Goal: Task Accomplishment & Management: Manage account settings

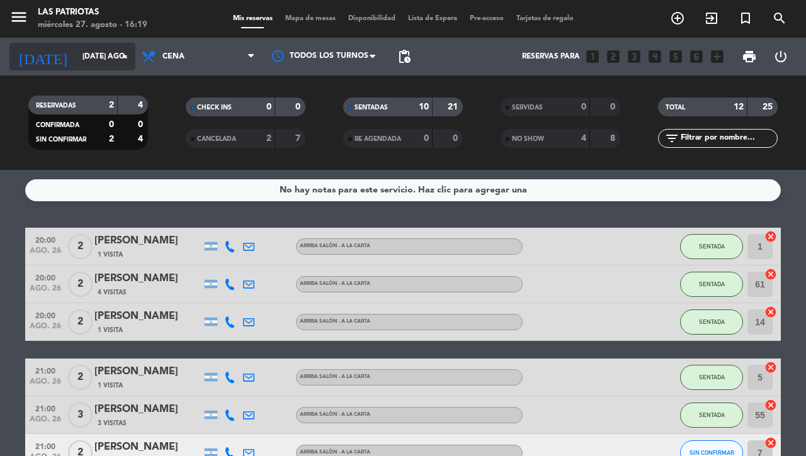
click at [123, 55] on icon "arrow_drop_down" at bounding box center [124, 56] width 15 height 15
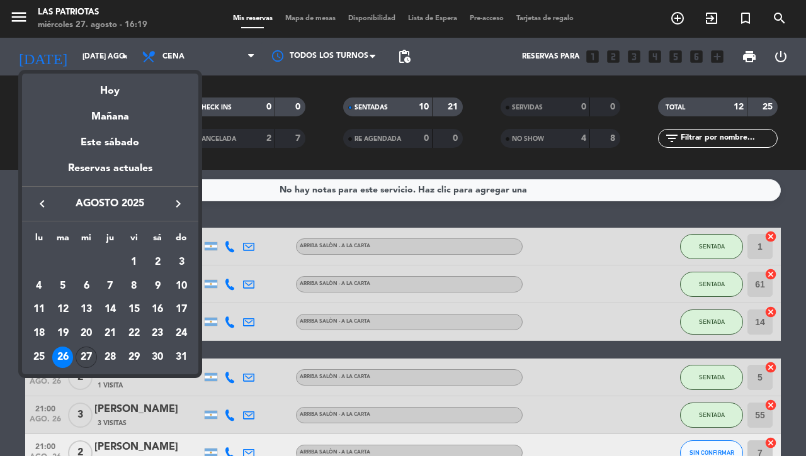
click at [82, 356] on div "27" at bounding box center [86, 357] width 21 height 21
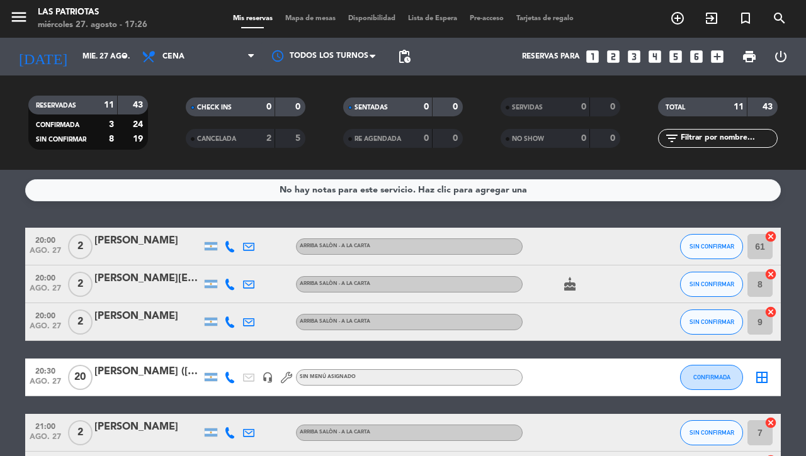
click at [0, 359] on bookings-row "20:00 ago. 27 2 [PERSON_NAME] ARRIBA SALÒN - A LA CARTA SIN CONFIRMAR 61 cancel…" at bounding box center [403, 462] width 806 height 468
click at [25, 310] on div "20:00 ago. 27" at bounding box center [45, 321] width 40 height 37
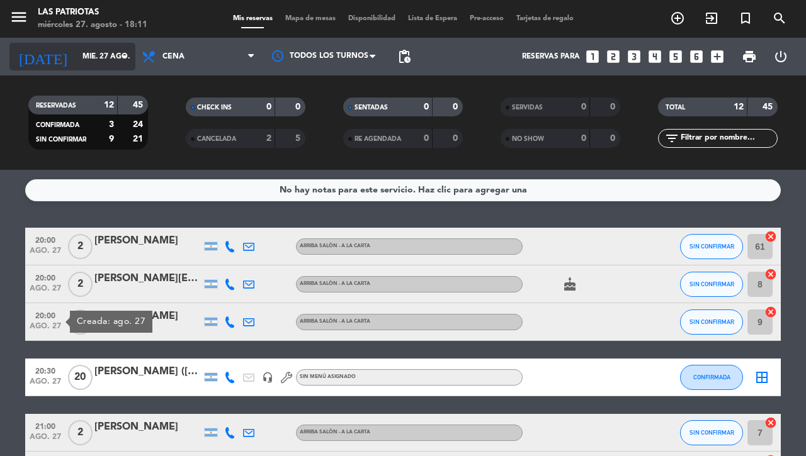
click at [82, 62] on input "mié. 27 ago." at bounding box center [126, 56] width 100 height 21
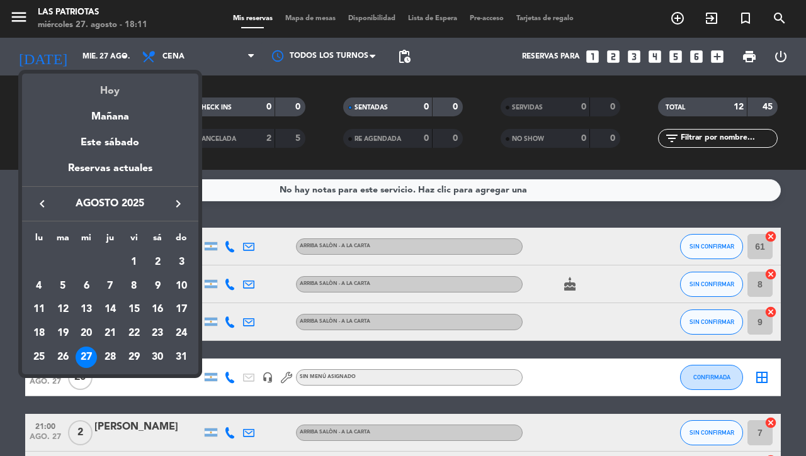
click at [105, 90] on div "Hoy" at bounding box center [110, 87] width 176 height 26
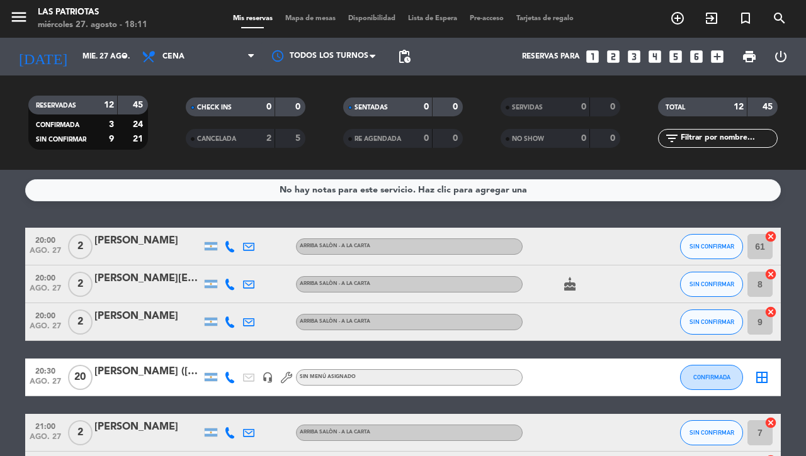
click at [74, 373] on span "20" at bounding box center [80, 377] width 25 height 25
click at [742, 54] on span "print" at bounding box center [749, 56] width 15 height 15
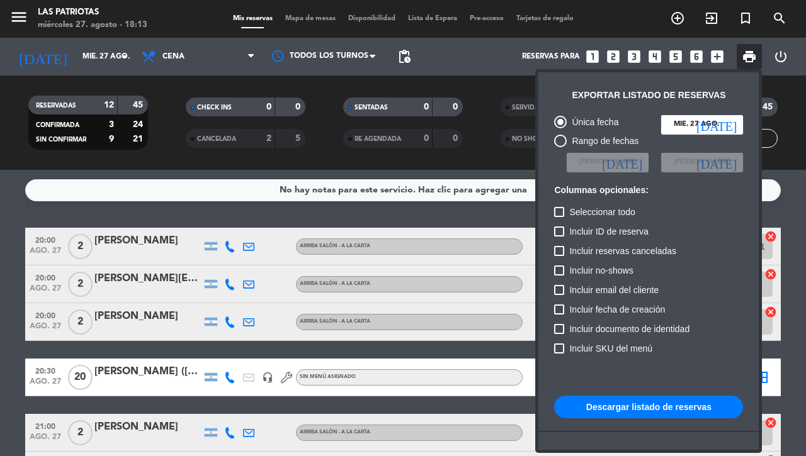
click at [623, 397] on button "Descargar listado de reservas" at bounding box center [648, 407] width 189 height 23
click at [79, 57] on div at bounding box center [403, 228] width 806 height 456
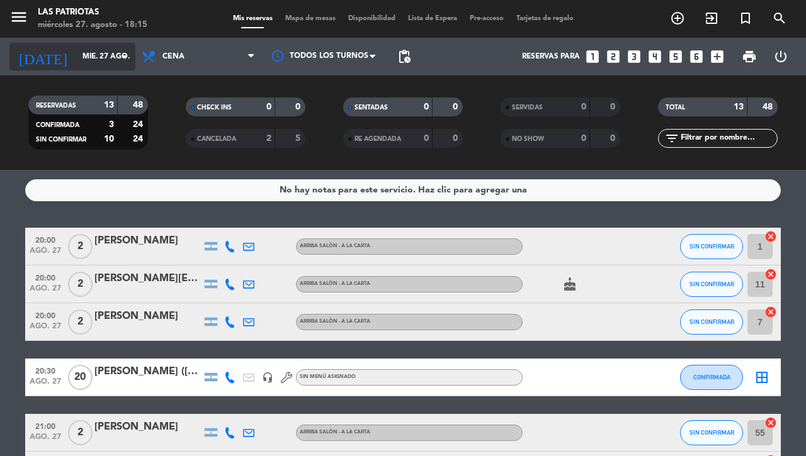
click at [87, 52] on input "mié. 27 ago." at bounding box center [126, 56] width 100 height 21
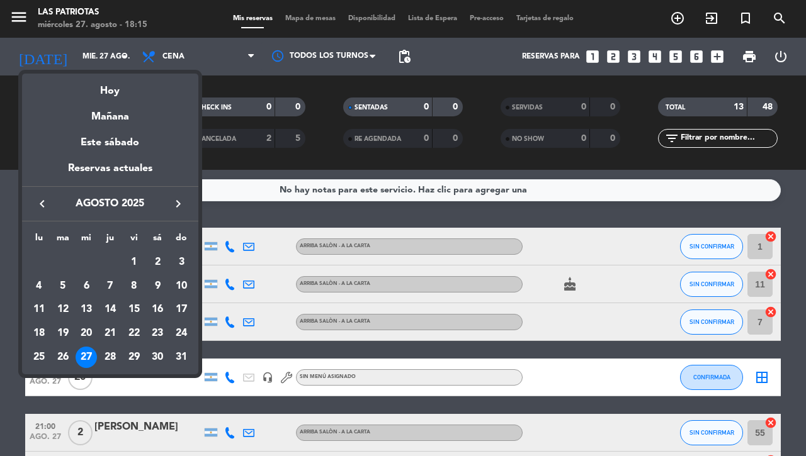
click at [179, 205] on icon "keyboard_arrow_right" at bounding box center [178, 203] width 15 height 15
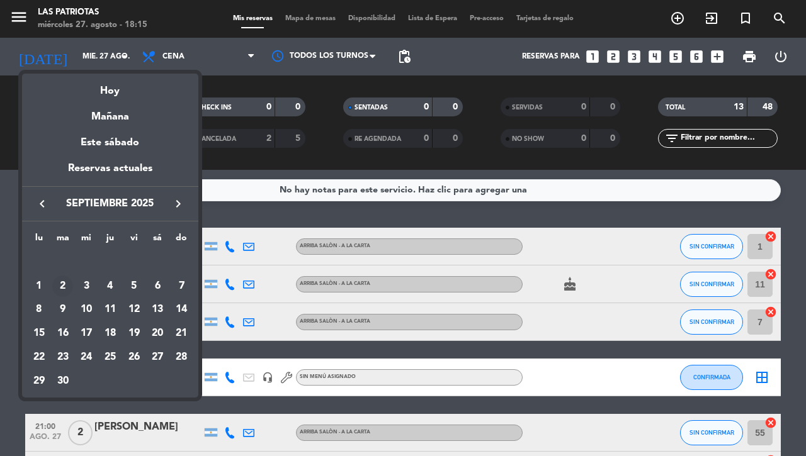
click at [61, 285] on div "2" at bounding box center [62, 286] width 21 height 21
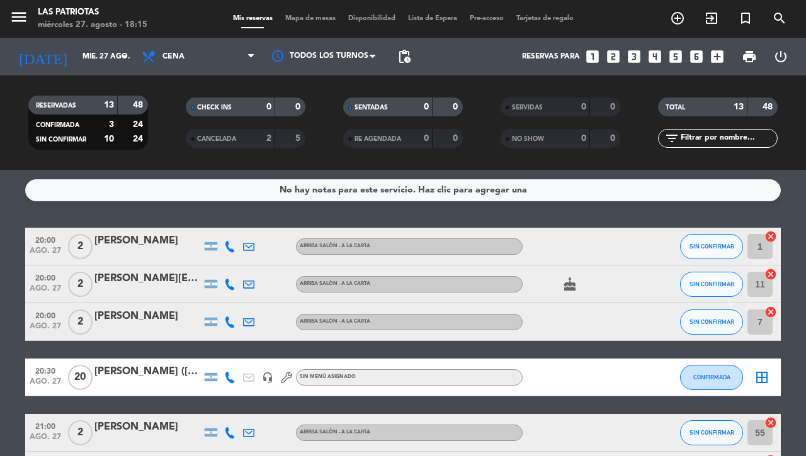
type input "[DATE] sep."
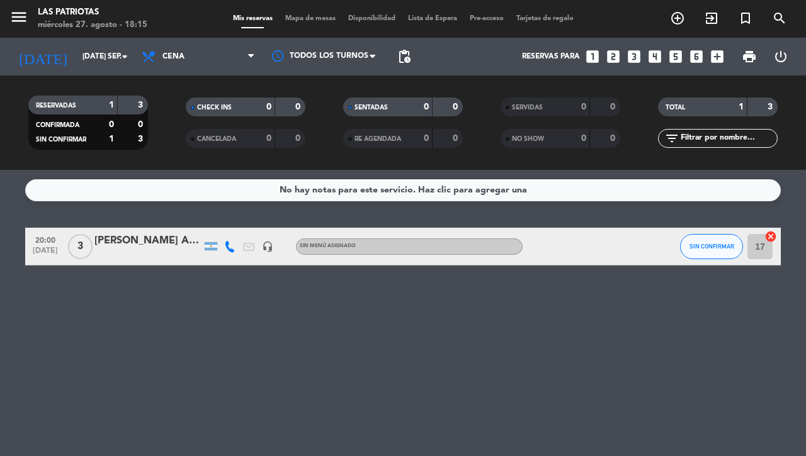
click at [162, 242] on div "[PERSON_NAME] AMIGA DE FACU NO ECHAR SENTAR CERCA DE LA BANDA" at bounding box center [147, 241] width 107 height 16
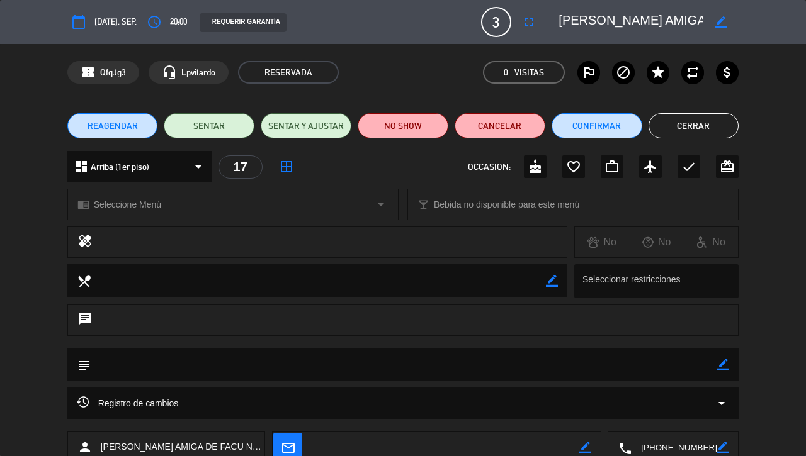
click at [0, 102] on div "REAGENDAR SENTAR SENTAR Y AJUSTAR NO SHOW Cancelar Confirmar Cerrar" at bounding box center [403, 126] width 806 height 50
click at [686, 131] on button "Cerrar" at bounding box center [693, 125] width 91 height 25
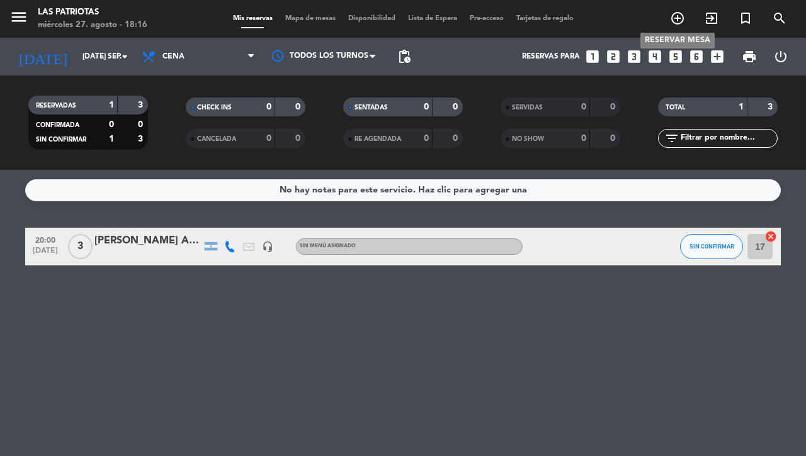
click at [680, 18] on icon "add_circle_outline" at bounding box center [677, 18] width 15 height 15
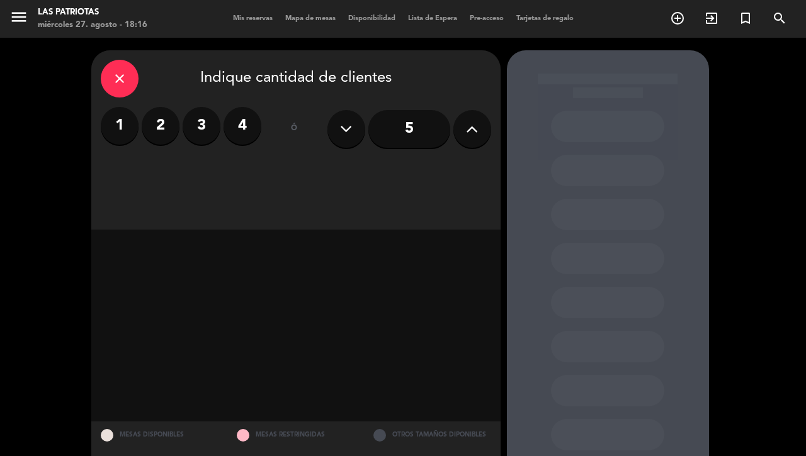
click at [470, 134] on icon at bounding box center [472, 129] width 12 height 19
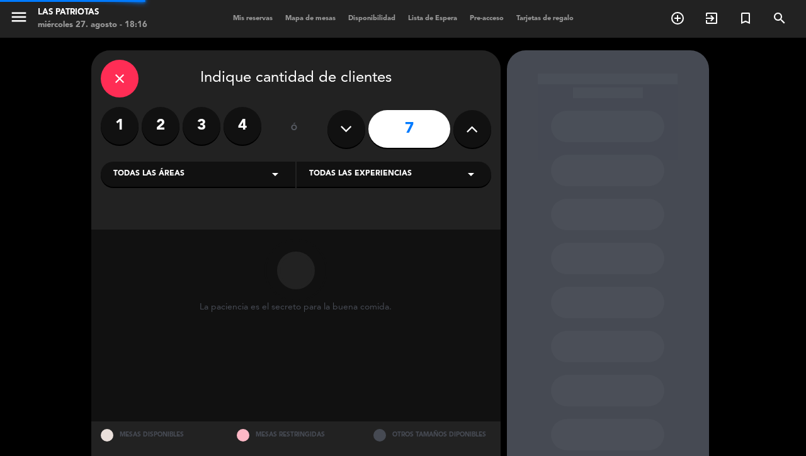
click at [470, 134] on icon at bounding box center [472, 129] width 12 height 19
click at [470, 136] on icon at bounding box center [472, 129] width 12 height 19
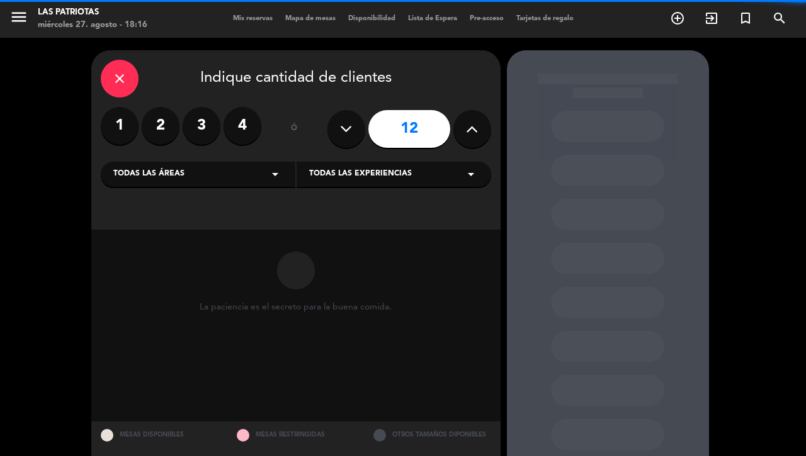
click at [475, 134] on icon at bounding box center [472, 129] width 12 height 19
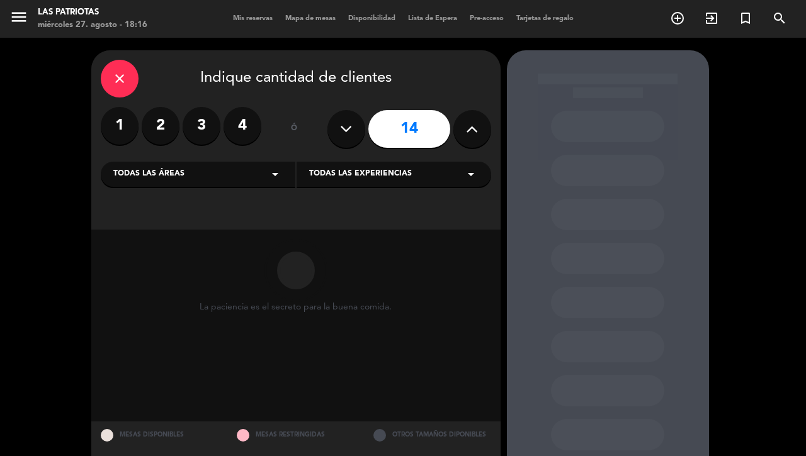
click at [475, 134] on icon at bounding box center [472, 129] width 12 height 19
type input "15"
click at [401, 120] on input "15" at bounding box center [409, 129] width 82 height 38
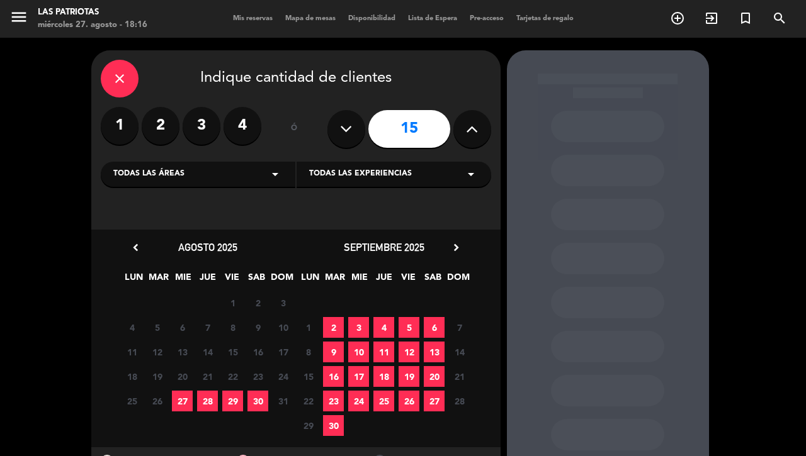
click at [336, 328] on span "2" at bounding box center [333, 327] width 21 height 21
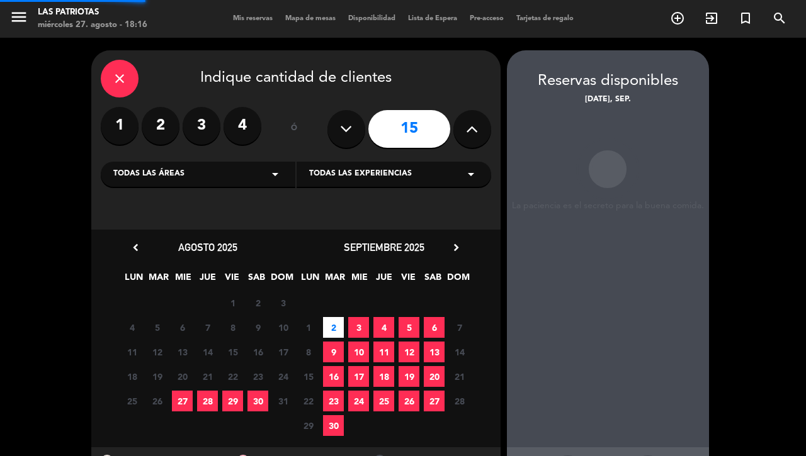
scroll to position [50, 0]
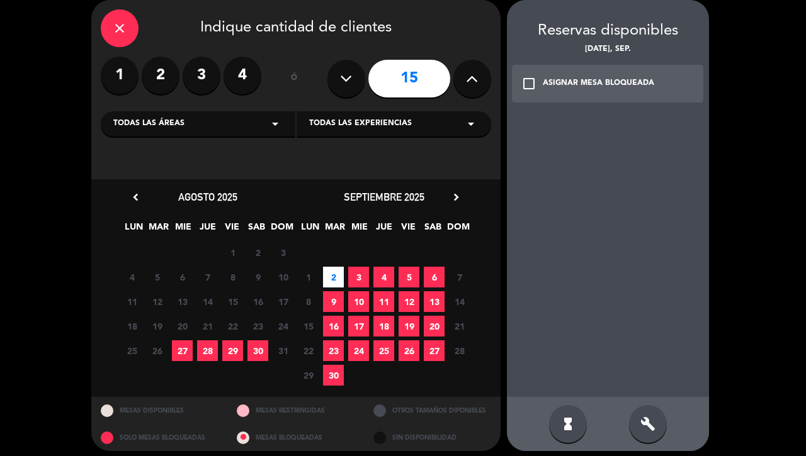
click at [529, 84] on icon "check_box_outline_blank" at bounding box center [528, 83] width 15 height 15
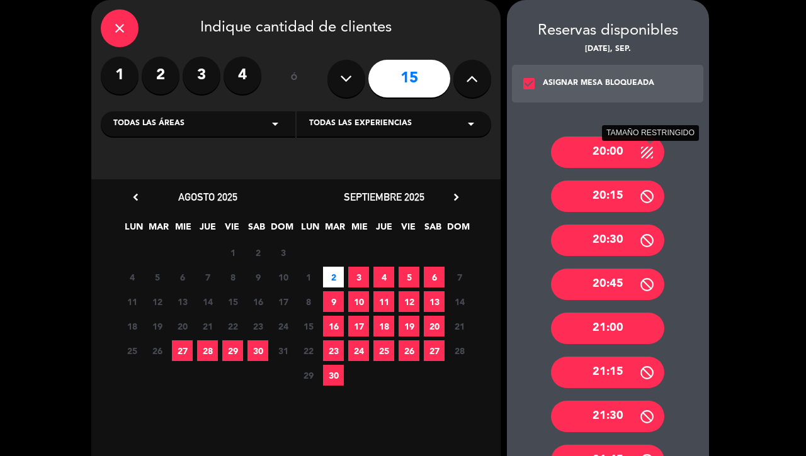
click at [639, 151] on icon at bounding box center [647, 153] width 16 height 16
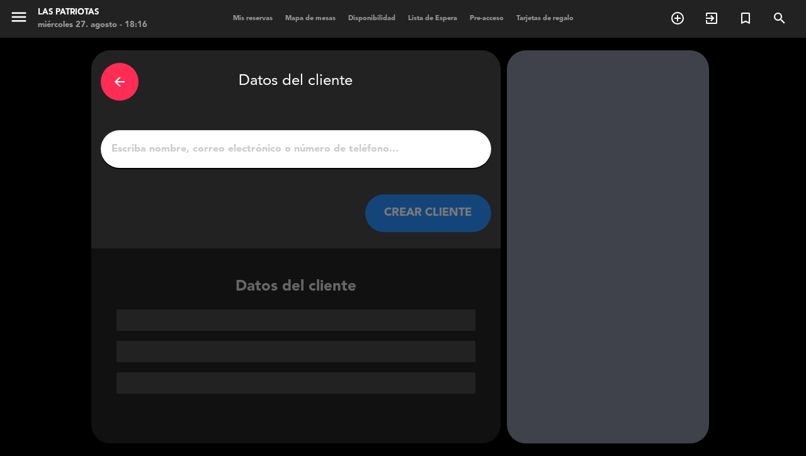
scroll to position [0, 0]
click at [251, 151] on input "1" at bounding box center [295, 149] width 371 height 18
type input "C"
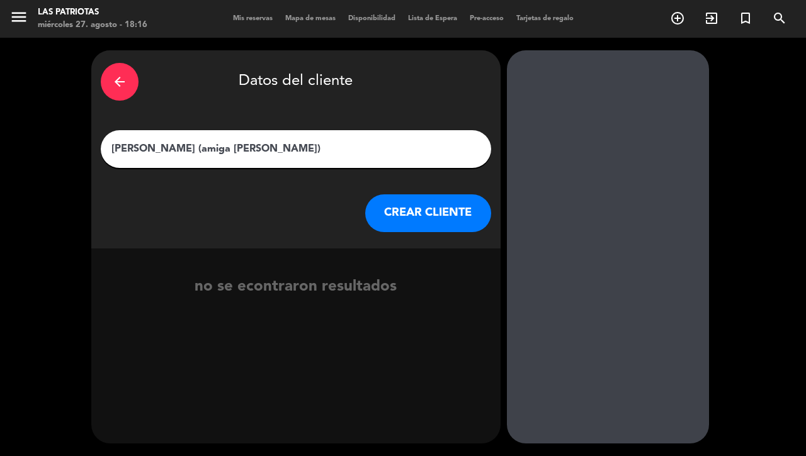
type input "[PERSON_NAME] (amiga [PERSON_NAME])"
drag, startPoint x: 388, startPoint y: 219, endPoint x: 381, endPoint y: 213, distance: 9.4
click at [381, 213] on button "CREAR CLIENTE" at bounding box center [428, 214] width 126 height 38
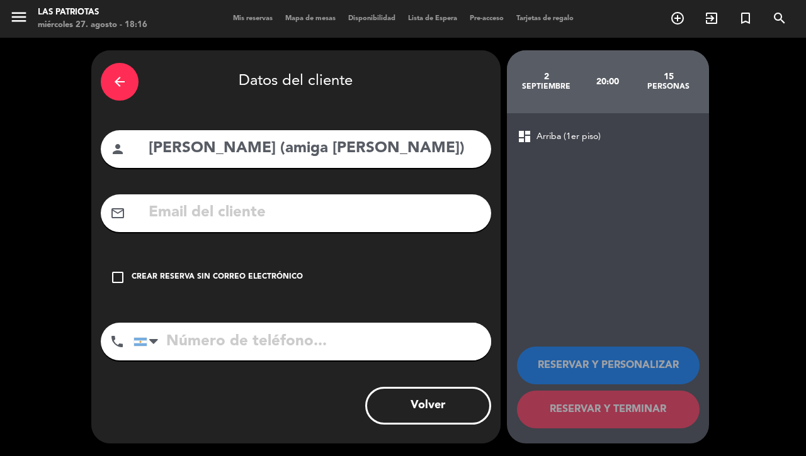
click at [120, 277] on icon "check_box_outline_blank" at bounding box center [117, 277] width 15 height 15
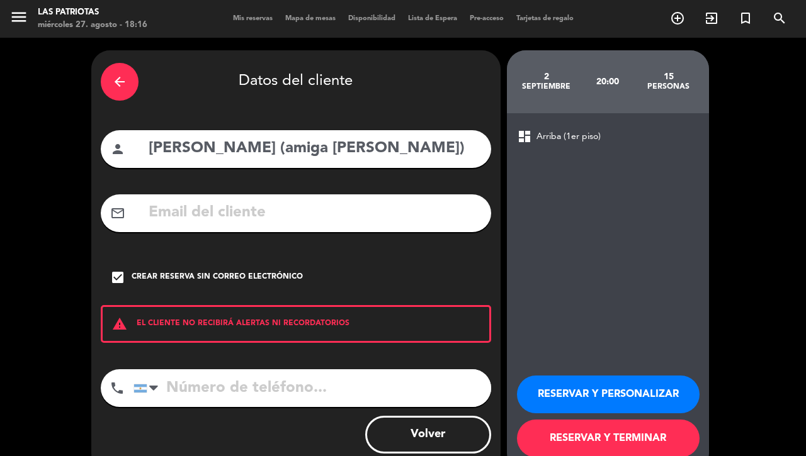
scroll to position [29, 0]
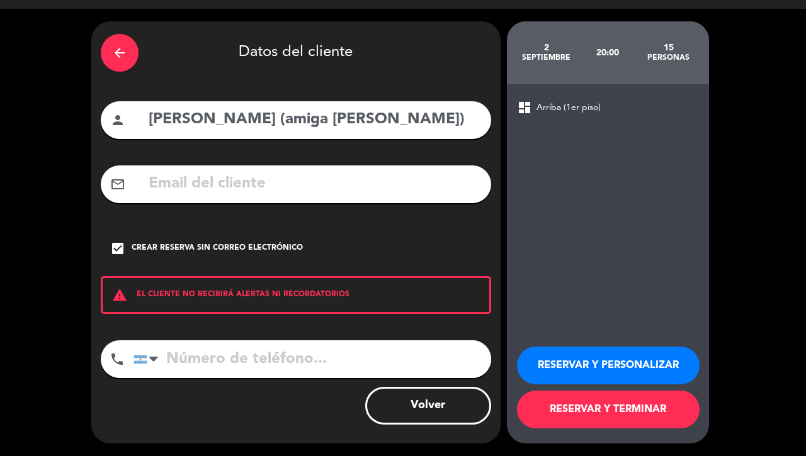
click at [593, 410] on button "RESERVAR Y TERMINAR" at bounding box center [608, 410] width 183 height 38
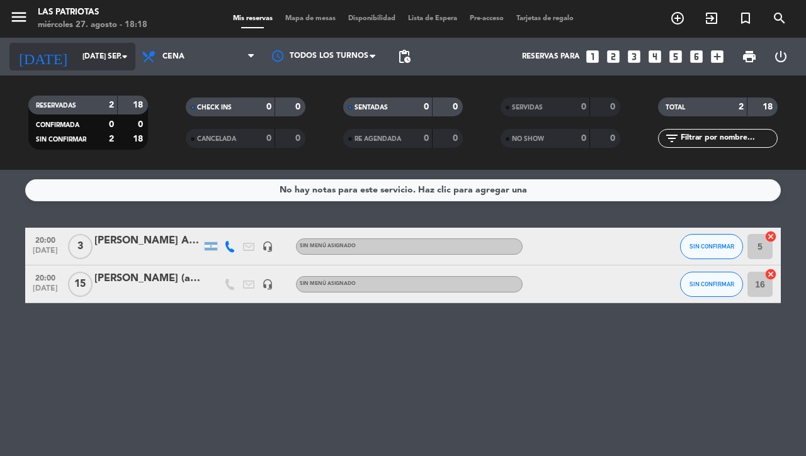
click at [76, 52] on input "[DATE] sep." at bounding box center [126, 56] width 100 height 21
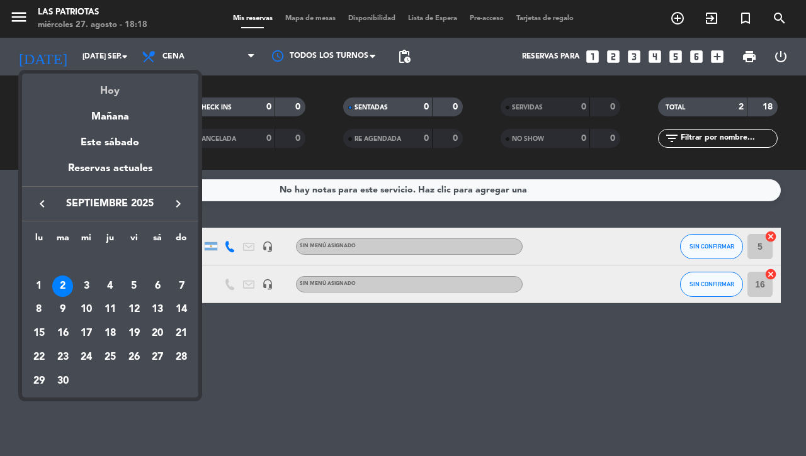
click at [101, 84] on div "Hoy" at bounding box center [110, 87] width 176 height 26
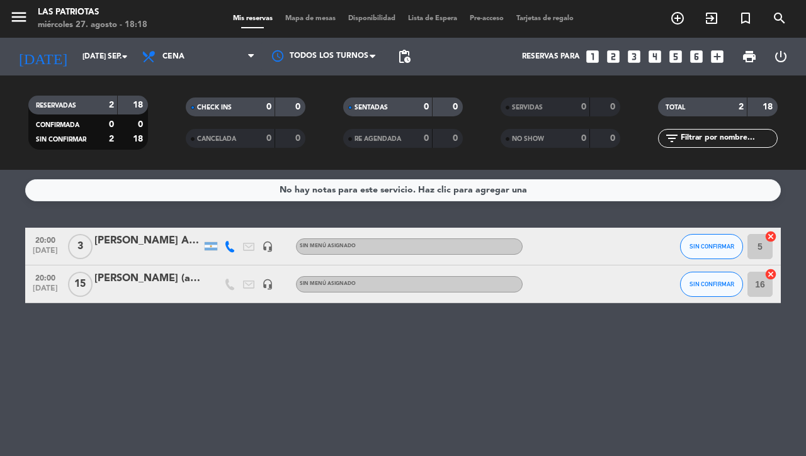
type input "mié. 27 ago."
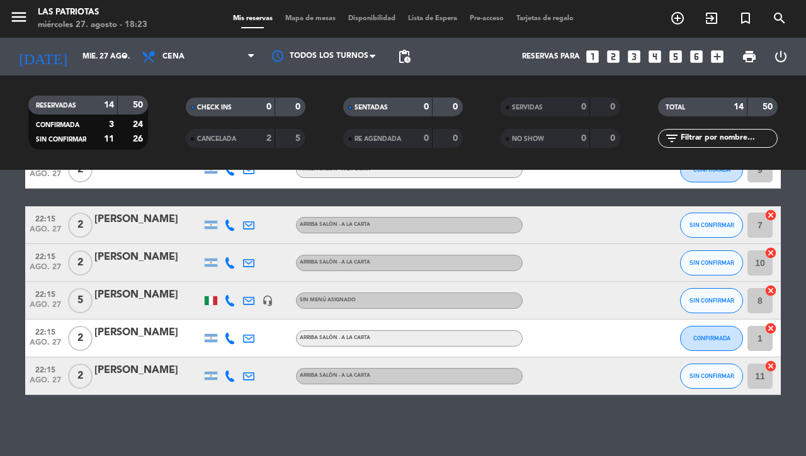
scroll to position [416, 0]
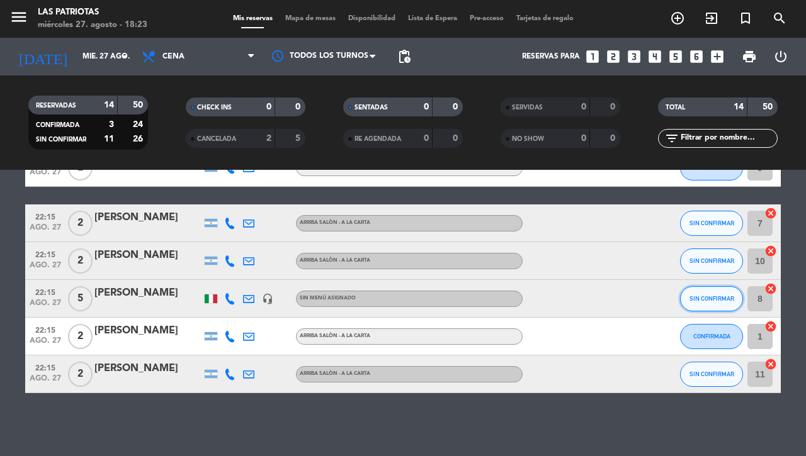
click at [691, 287] on button "SIN CONFIRMAR" at bounding box center [711, 298] width 63 height 25
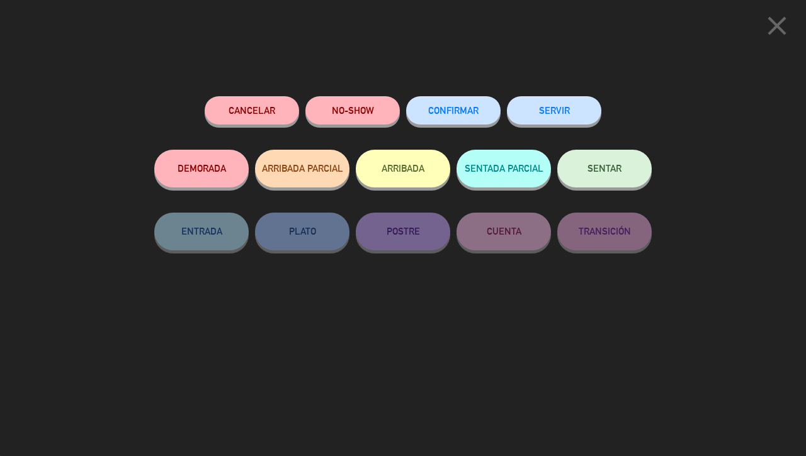
drag, startPoint x: 434, startPoint y: 112, endPoint x: 442, endPoint y: 108, distance: 8.4
click at [439, 109] on span "CONFIRMAR" at bounding box center [453, 110] width 50 height 11
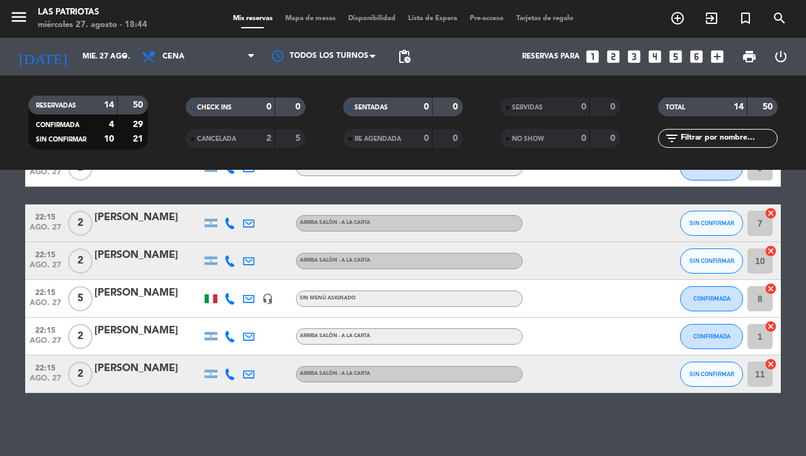
click at [162, 366] on div "[PERSON_NAME]" at bounding box center [147, 369] width 107 height 16
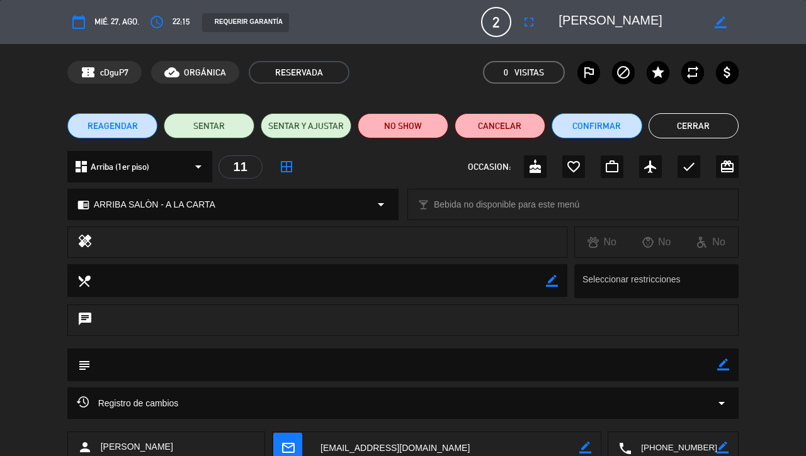
click at [703, 127] on button "Cerrar" at bounding box center [693, 125] width 91 height 25
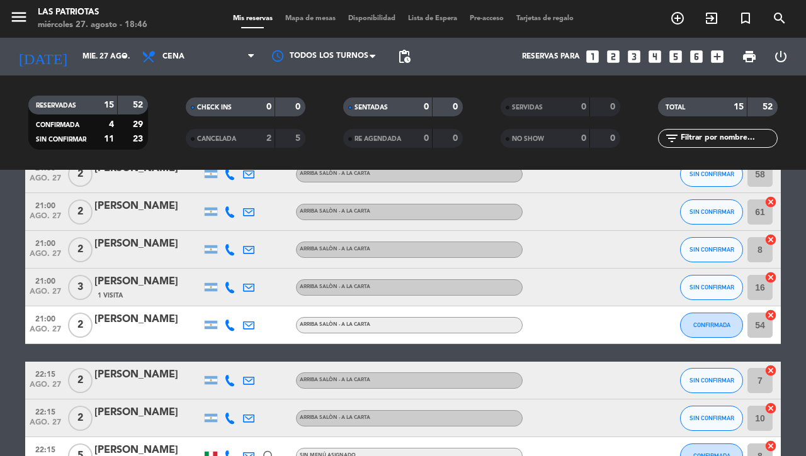
scroll to position [218, 0]
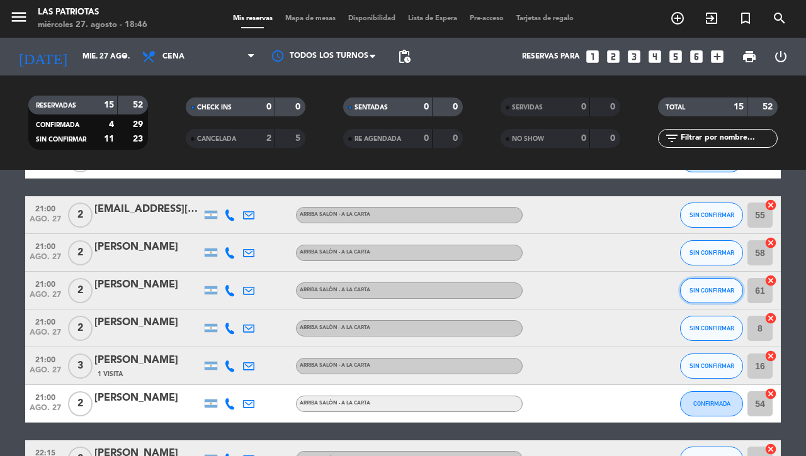
click at [690, 293] on span "SIN CONFIRMAR" at bounding box center [711, 290] width 45 height 7
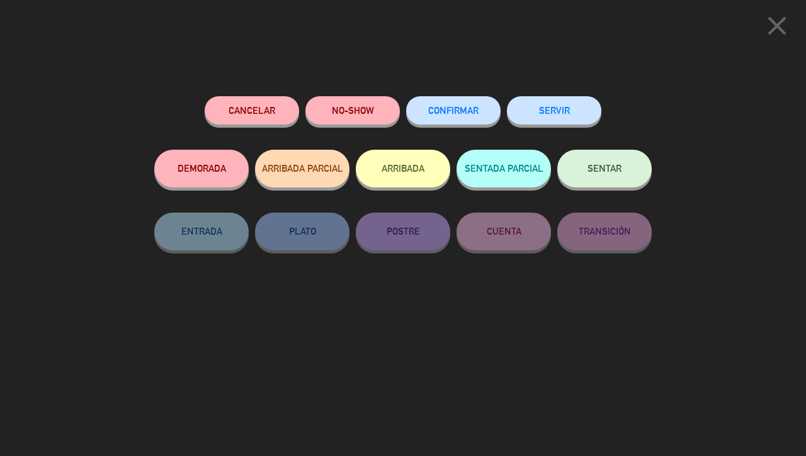
drag, startPoint x: 447, startPoint y: 120, endPoint x: 429, endPoint y: 120, distance: 17.6
click at [441, 116] on button "CONFIRMAR" at bounding box center [453, 110] width 94 height 28
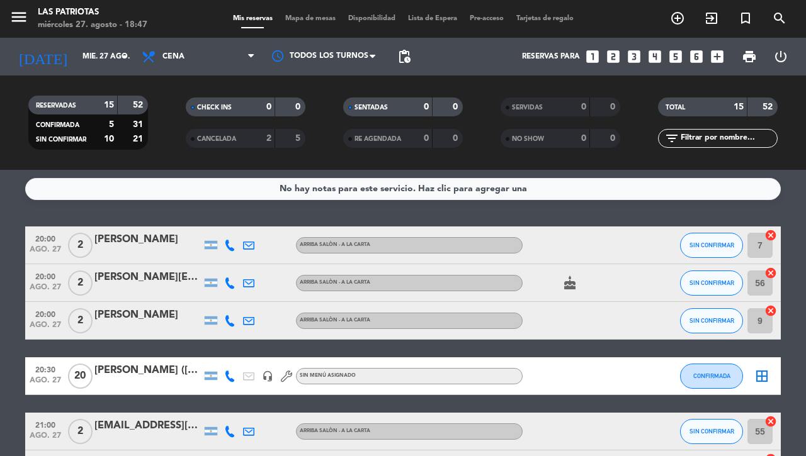
scroll to position [0, 0]
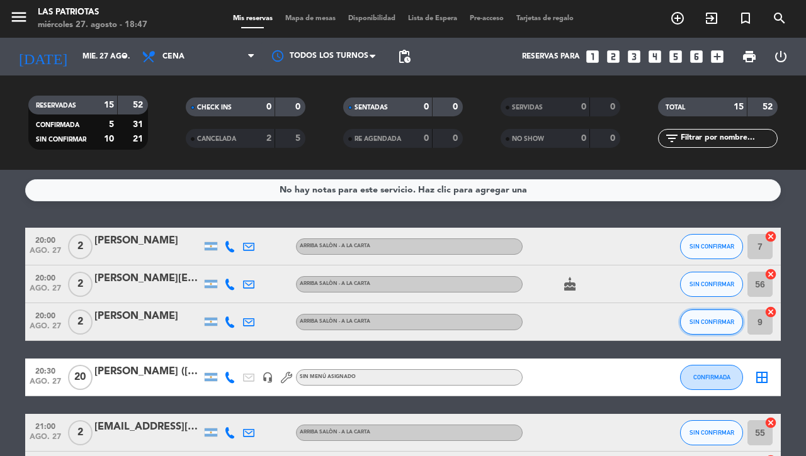
click at [689, 322] on span "SIN CONFIRMAR" at bounding box center [711, 322] width 45 height 7
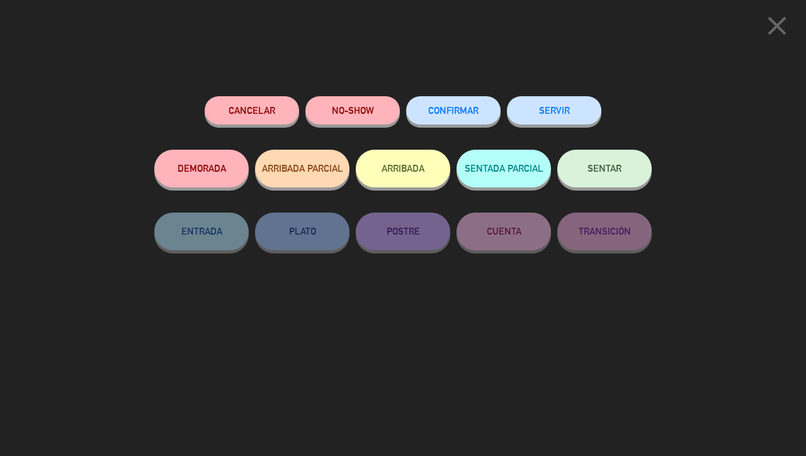
click at [439, 108] on span "CONFIRMAR" at bounding box center [453, 110] width 50 height 11
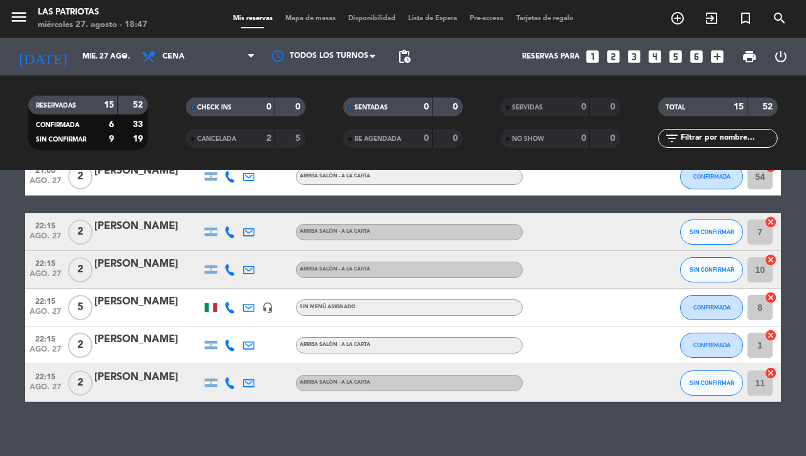
scroll to position [454, 0]
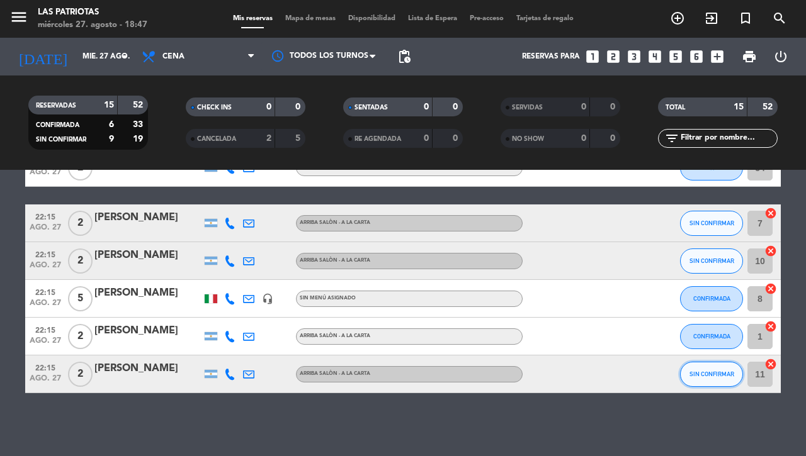
click at [707, 375] on span "SIN CONFIRMAR" at bounding box center [711, 374] width 45 height 7
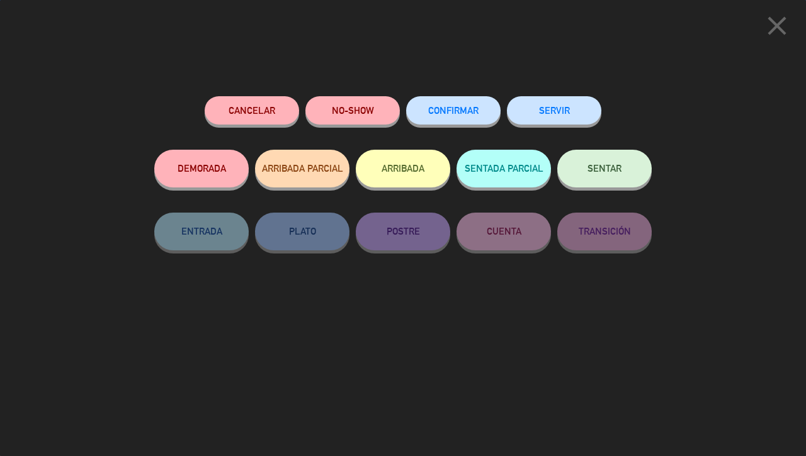
drag, startPoint x: 441, startPoint y: 117, endPoint x: 431, endPoint y: 116, distance: 9.5
click at [441, 116] on button "CONFIRMAR" at bounding box center [453, 110] width 94 height 28
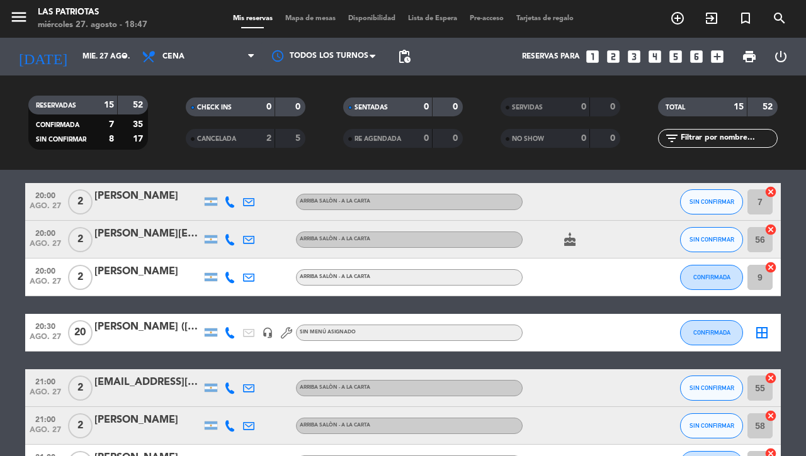
scroll to position [0, 0]
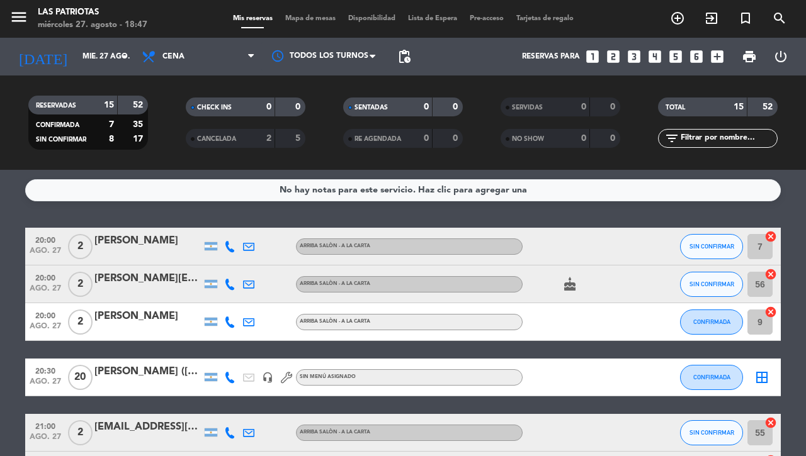
click at [281, 375] on icon at bounding box center [286, 377] width 11 height 11
click at [79, 381] on span "20" at bounding box center [80, 377] width 25 height 25
click at [117, 360] on div "20:30 ago. 27 20 Arriba (1er piso) [PERSON_NAME] ([PERSON_NAME]) headset_mic Si…" at bounding box center [402, 378] width 755 height 38
click at [117, 371] on div "[PERSON_NAME] ([PERSON_NAME])" at bounding box center [147, 372] width 107 height 16
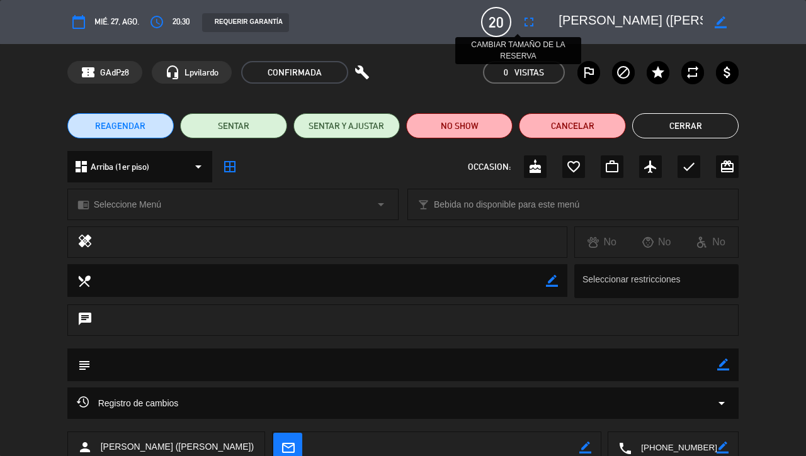
click at [521, 17] on icon "fullscreen" at bounding box center [528, 21] width 15 height 15
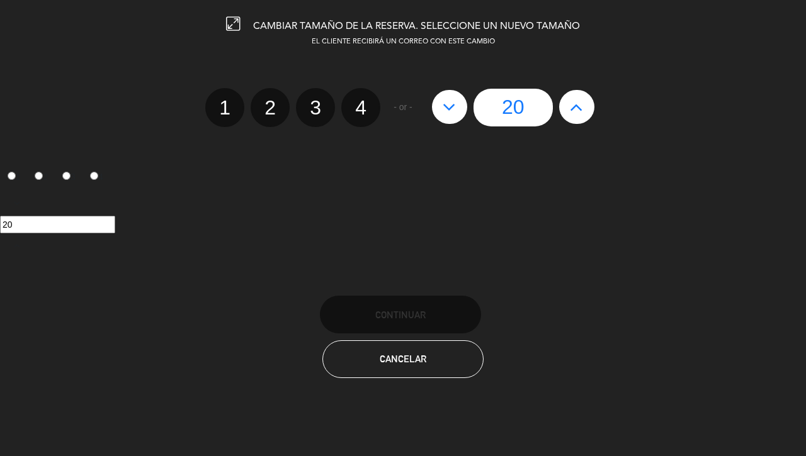
click at [450, 111] on icon at bounding box center [449, 107] width 13 height 20
type input "19"
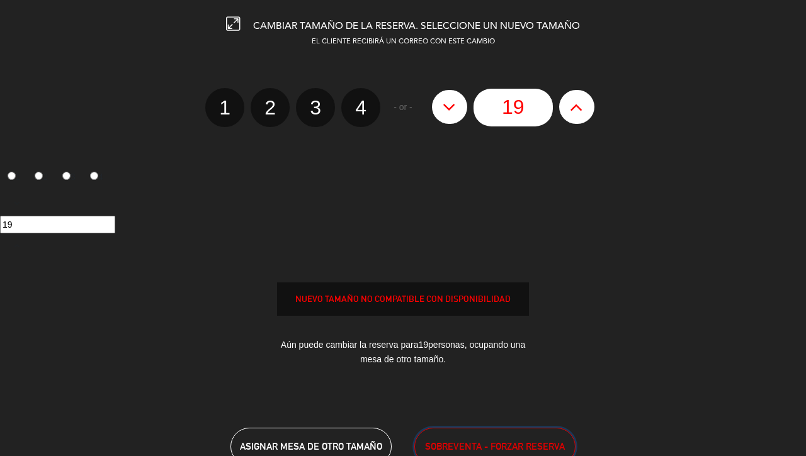
click at [490, 448] on span "SOBREVENTA - FORZAR RESERVA" at bounding box center [495, 446] width 140 height 14
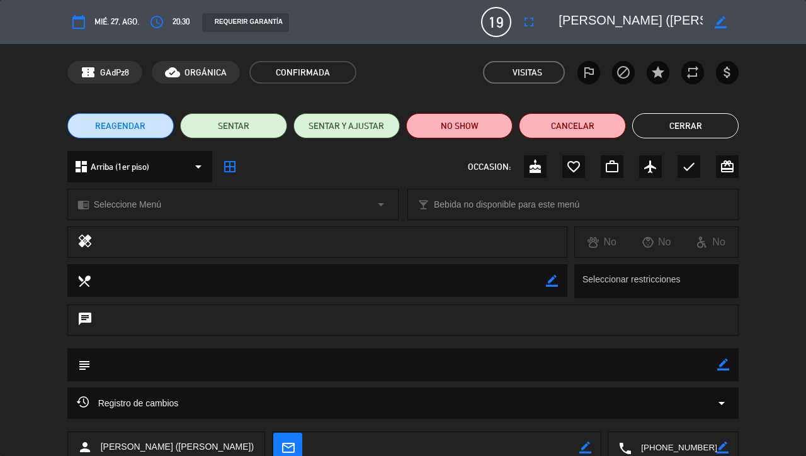
click at [700, 121] on button "Cerrar" at bounding box center [685, 125] width 106 height 25
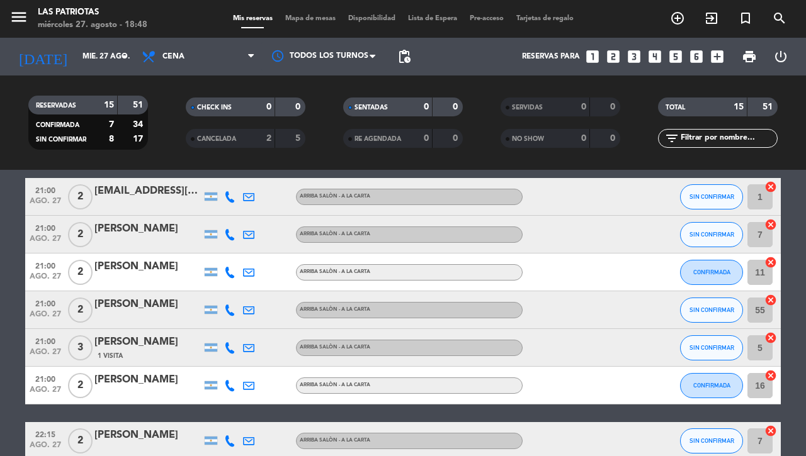
scroll to position [315, 0]
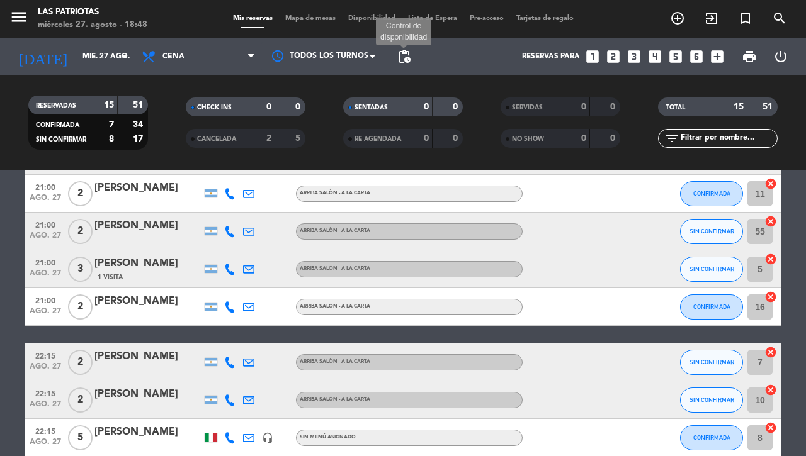
click at [404, 52] on span "pending_actions" at bounding box center [404, 56] width 15 height 15
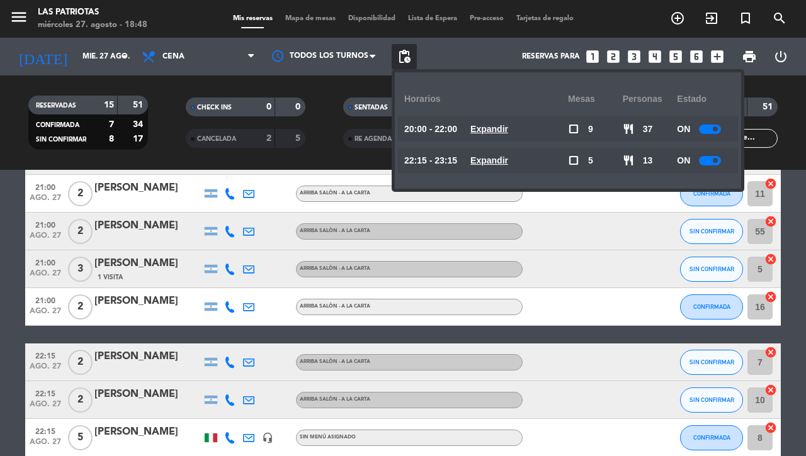
click at [710, 157] on div at bounding box center [710, 160] width 22 height 9
click at [1, 274] on bookings-row "20:00 ago. 27 2 [PERSON_NAME] ARRIBA SALÒN - A LA CARTA SIN CONFIRMAR 61 cancel…" at bounding box center [403, 222] width 806 height 619
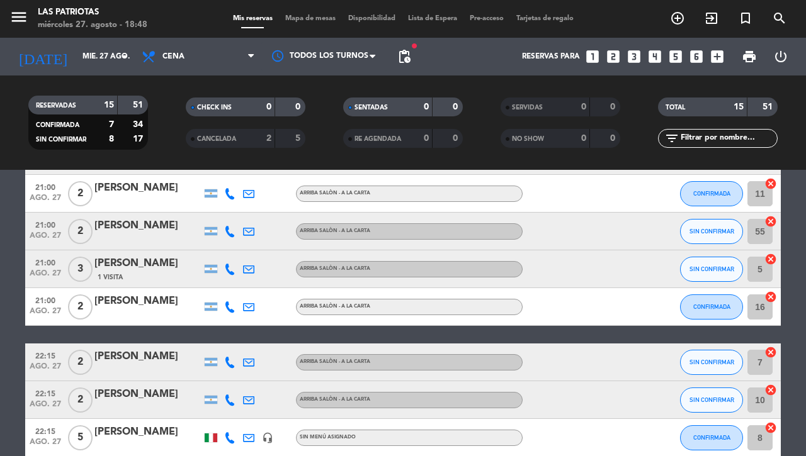
click at [0, 291] on bookings-row "20:00 ago. 27 2 [PERSON_NAME] ARRIBA SALÒN - A LA CARTA SIN CONFIRMAR 61 cancel…" at bounding box center [403, 222] width 806 height 619
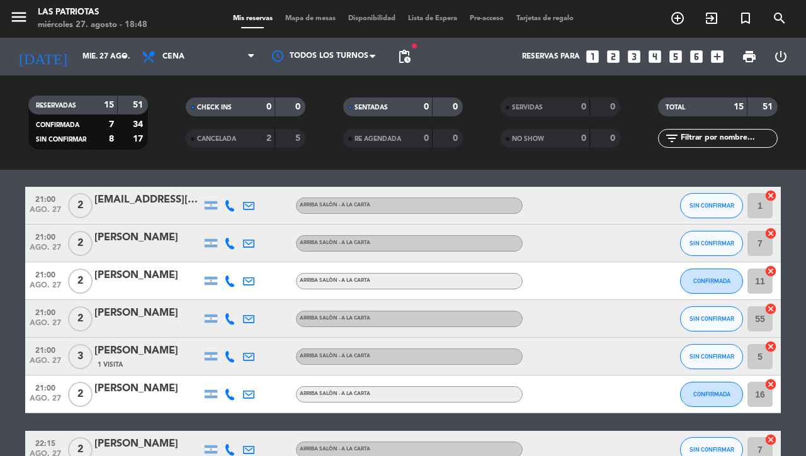
scroll to position [218, 0]
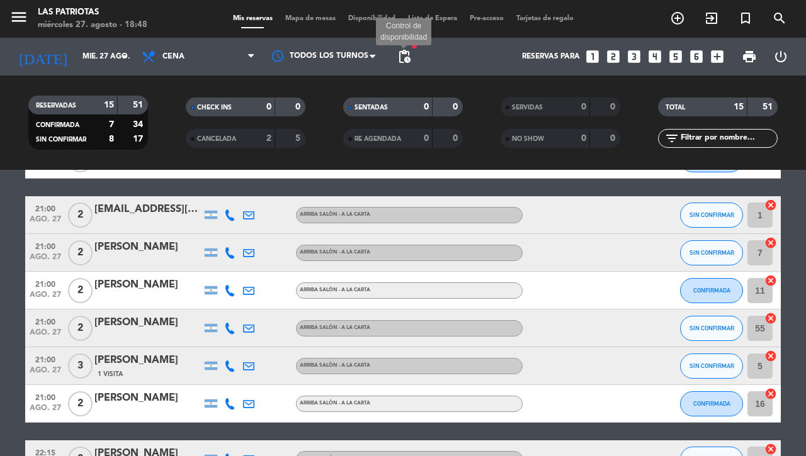
click at [404, 55] on span "pending_actions" at bounding box center [404, 56] width 15 height 15
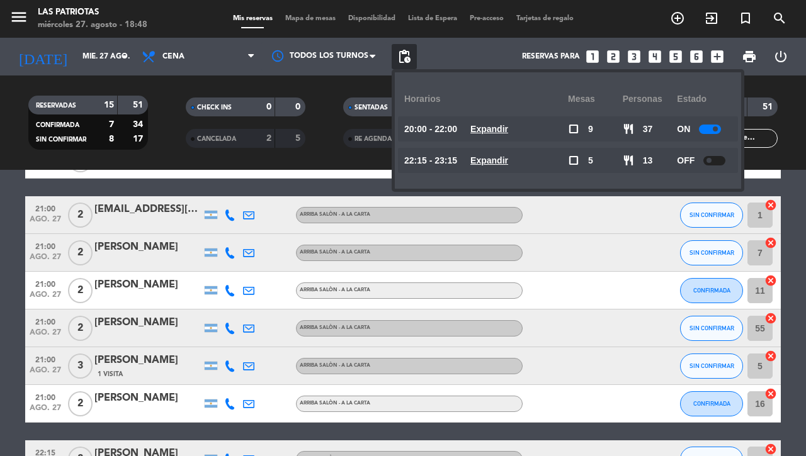
click at [716, 128] on span at bounding box center [715, 129] width 5 height 5
click at [0, 325] on bookings-row "20:00 ago. 27 2 [PERSON_NAME] ARRIBA SALÒN - A LA CARTA SIN CONFIRMAR 61 cancel…" at bounding box center [403, 319] width 806 height 619
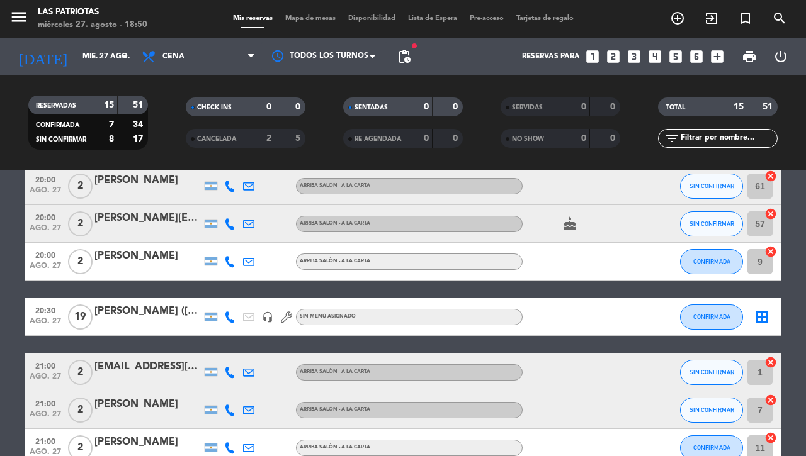
scroll to position [0, 0]
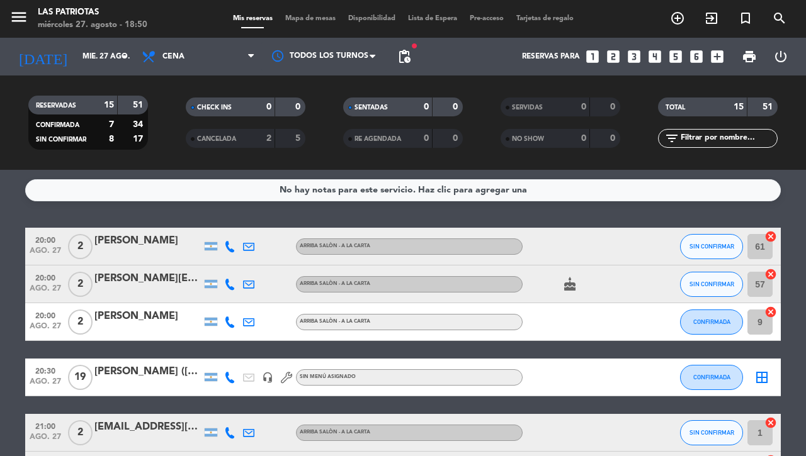
click at [123, 278] on div "[PERSON_NAME][EMAIL_ADDRESS][PERSON_NAME]" at bounding box center [147, 279] width 107 height 16
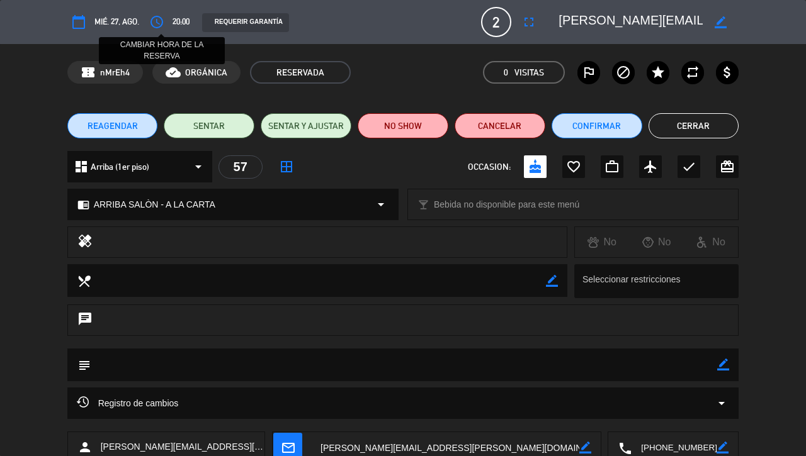
click at [152, 21] on icon "access_time" at bounding box center [156, 21] width 15 height 15
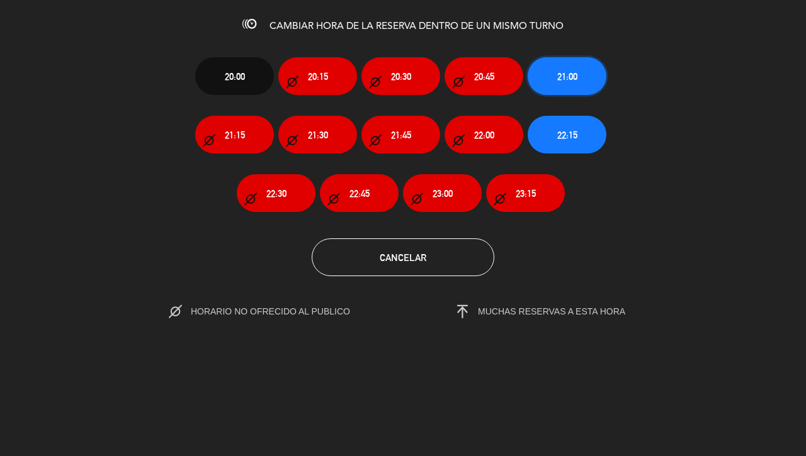
click at [563, 81] on span "21:00" at bounding box center [567, 76] width 20 height 14
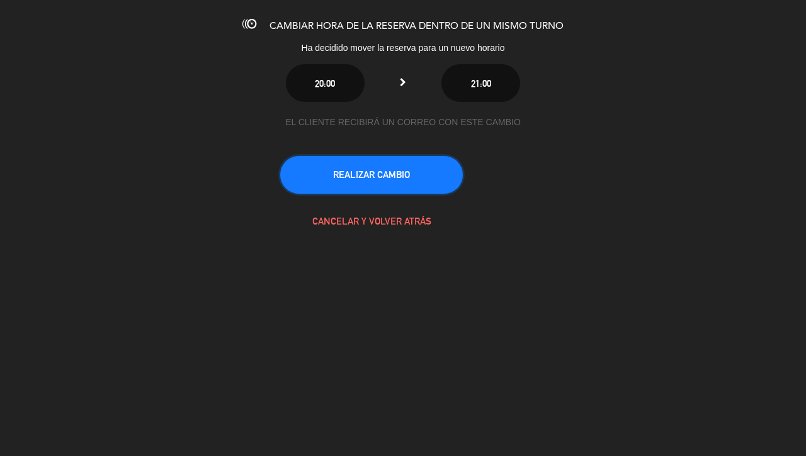
click at [397, 177] on button "REALIZAR CAMBIO" at bounding box center [371, 175] width 183 height 38
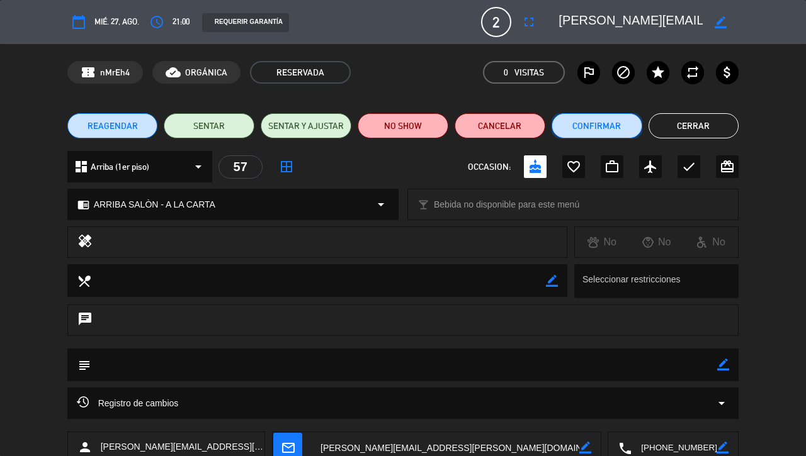
click at [584, 126] on button "Confirmar" at bounding box center [596, 125] width 91 height 25
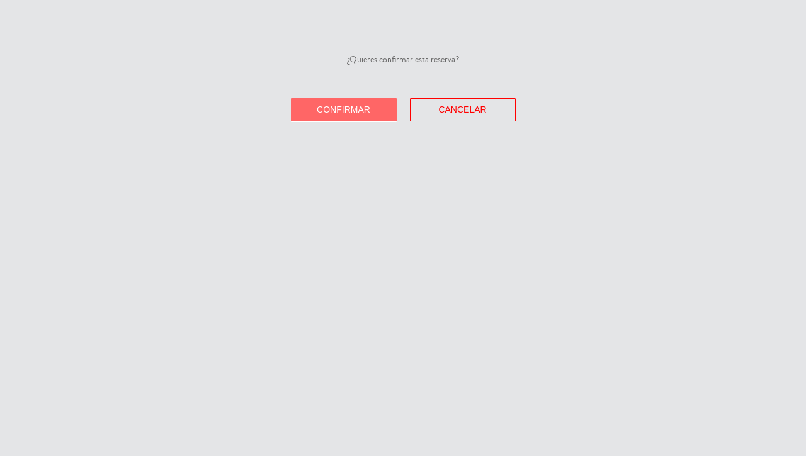
click at [363, 111] on span "Confirmar" at bounding box center [344, 109] width 54 height 10
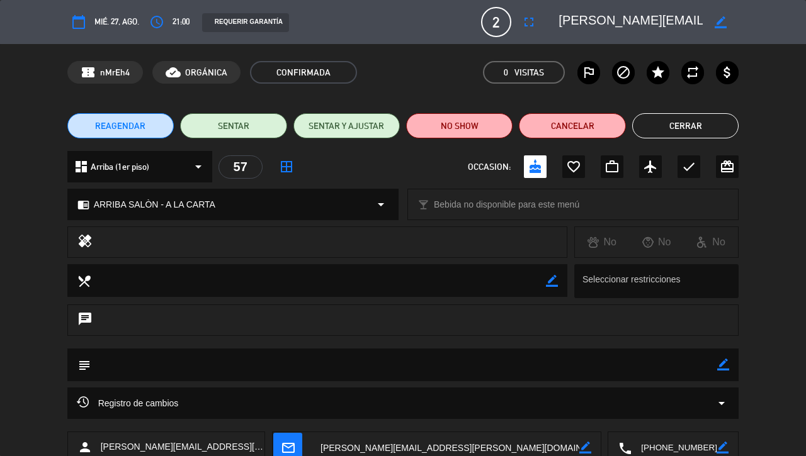
click at [688, 120] on button "Cerrar" at bounding box center [685, 125] width 106 height 25
